Goal: Task Accomplishment & Management: Manage account settings

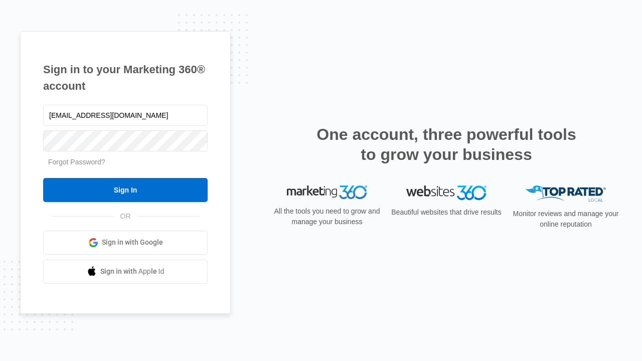
type input "dankie614@gmail.com"
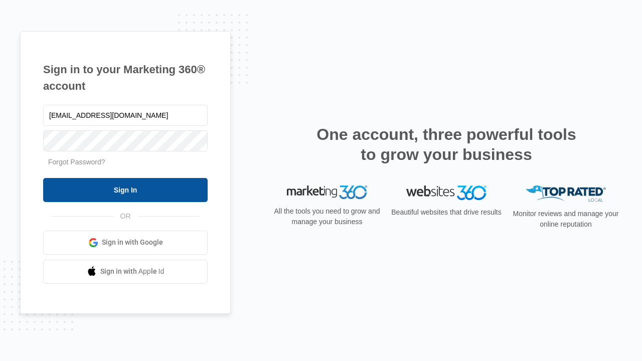
click at [125, 190] on input "Sign In" at bounding box center [125, 190] width 165 height 24
